Goal: Task Accomplishment & Management: Manage account settings

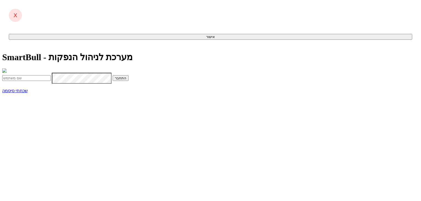
type input "[PERSON_NAME][EMAIL_ADDRESS][DOMAIN_NAME]"
click at [129, 81] on button "התחבר" at bounding box center [121, 78] width 16 height 6
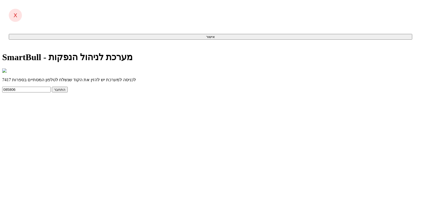
type input "085806"
click at [68, 93] on button "התחבר" at bounding box center [60, 90] width 16 height 6
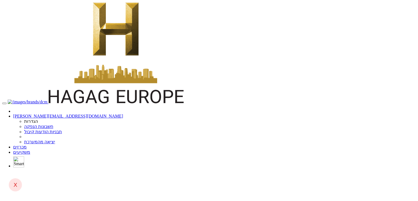
click at [27, 145] on link "מכרזים" at bounding box center [19, 147] width 13 height 5
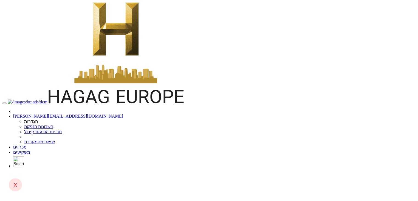
drag, startPoint x: 326, startPoint y: 141, endPoint x: 342, endPoint y: 141, distance: 15.9
type input "-"
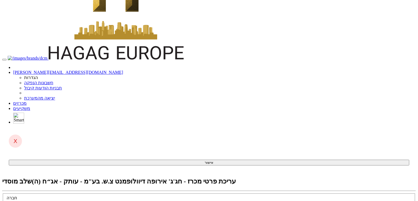
type input "1"
type input "10"
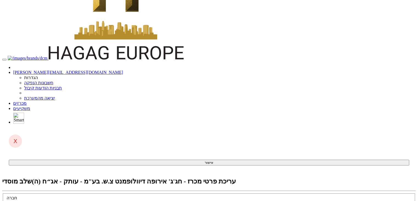
type input "100"
type input "1000"
type input "1,000"
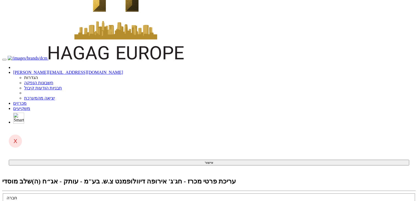
checkbox input "true"
type input "100"
type input "-"
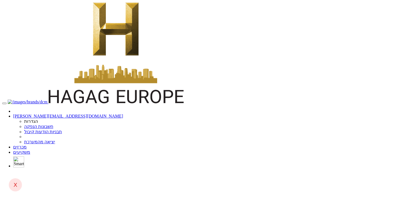
drag, startPoint x: 271, startPoint y: 55, endPoint x: 259, endPoint y: 55, distance: 12.1
type input "חג'ג' אירופה דיוולופמנט צ.ש. בע"מ"
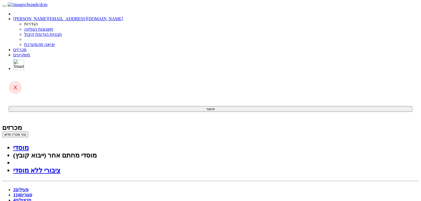
drag, startPoint x: 0, startPoint y: 0, endPoint x: 252, endPoint y: 97, distance: 270.1
